Goal: Transaction & Acquisition: Purchase product/service

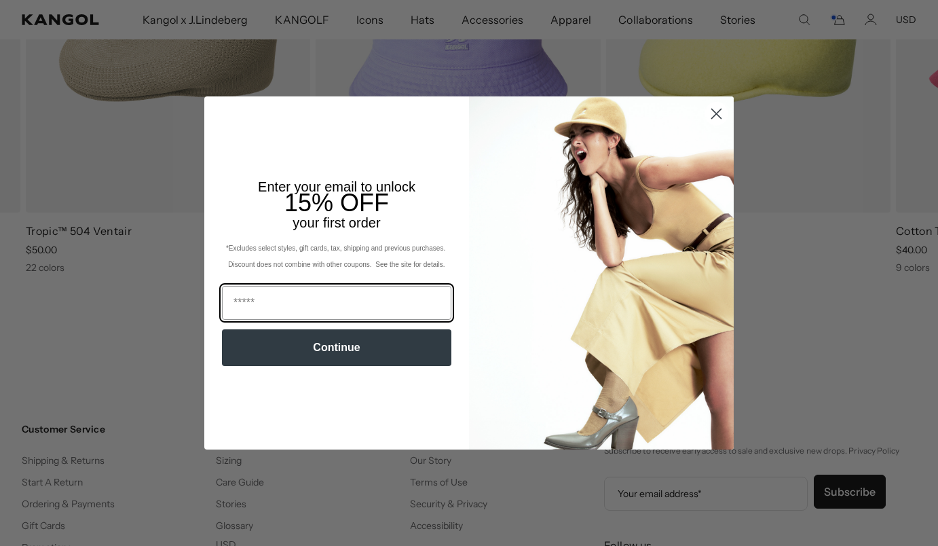
scroll to position [0, 280]
